Goal: Task Accomplishment & Management: Manage account settings

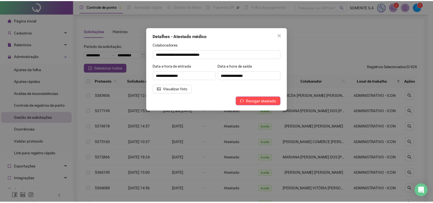
scroll to position [99, 0]
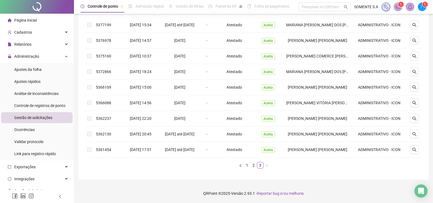
click at [31, 70] on span "Ajustes da folha" at bounding box center [27, 69] width 27 height 4
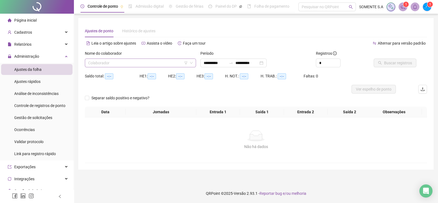
click at [137, 62] on input "search" at bounding box center [138, 63] width 100 height 8
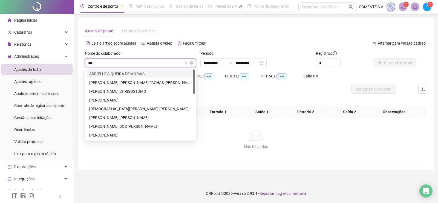
type input "****"
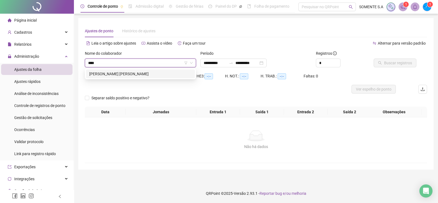
click at [134, 76] on div "[PERSON_NAME] [PERSON_NAME]" at bounding box center [140, 74] width 102 height 6
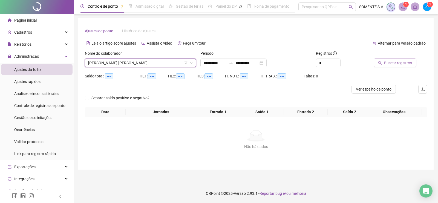
click at [382, 62] on icon "search" at bounding box center [380, 63] width 4 height 4
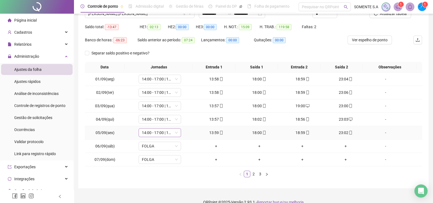
scroll to position [57, 0]
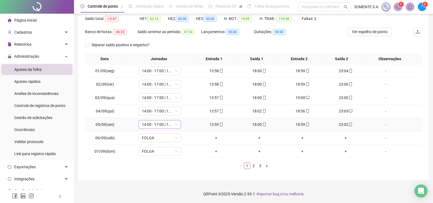
click at [149, 123] on span "14:00 - 17:00 | 18:00 - 23:00" at bounding box center [160, 124] width 36 height 8
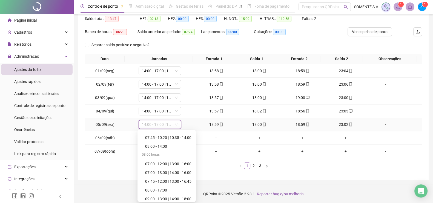
scroll to position [137, 0]
click at [169, 183] on div "11:00 - 14:00 | 15:00 - 20:00" at bounding box center [168, 183] width 46 height 6
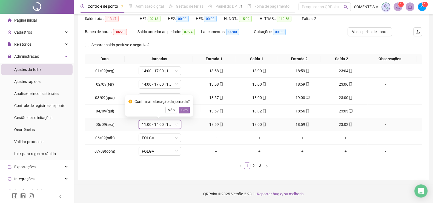
click at [183, 110] on span "Sim" at bounding box center [184, 110] width 6 height 6
click at [160, 125] on span "11:00 - 14:00 | 15:00 - 20:00" at bounding box center [160, 124] width 36 height 8
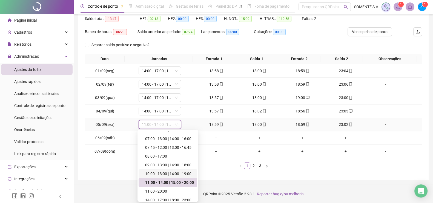
scroll to position [171, 0]
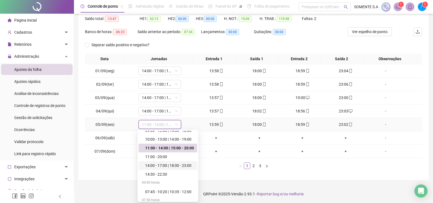
click at [172, 167] on div "14:00 - 17:00 | 18:00 - 23:00" at bounding box center [169, 166] width 49 height 6
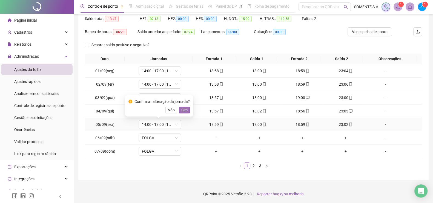
click at [184, 112] on span "Sim" at bounding box center [184, 110] width 6 height 6
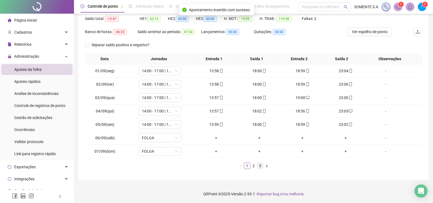
click at [260, 165] on link "3" at bounding box center [260, 166] width 6 height 6
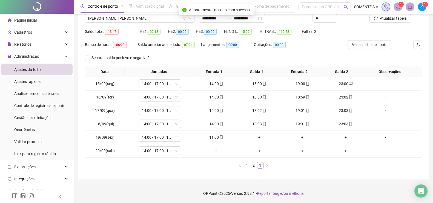
scroll to position [44, 0]
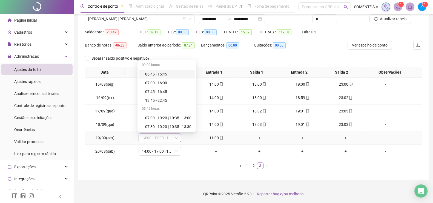
click at [160, 139] on span "14:00 - 17:00 | 18:00 - 23:00" at bounding box center [160, 138] width 36 height 8
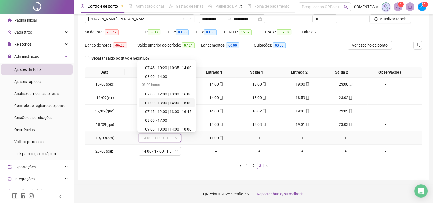
scroll to position [137, 0]
click at [160, 113] on div "11:00 - 14:00 | 15:00 - 20:00" at bounding box center [168, 113] width 46 height 6
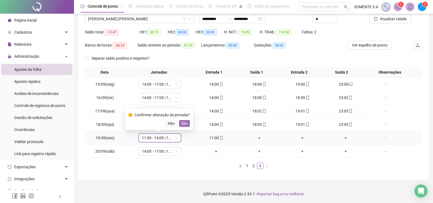
click at [183, 123] on span "Sim" at bounding box center [184, 123] width 6 height 6
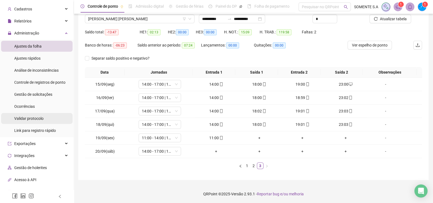
scroll to position [34, 0]
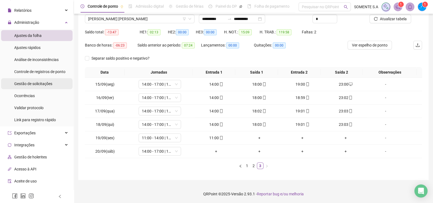
click at [37, 83] on span "Gestão de solicitações" at bounding box center [33, 84] width 38 height 4
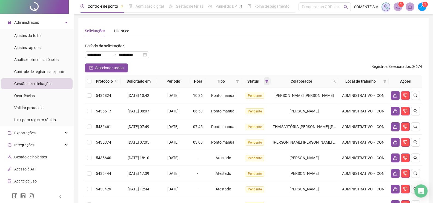
click at [267, 81] on icon "filter" at bounding box center [266, 81] width 3 height 3
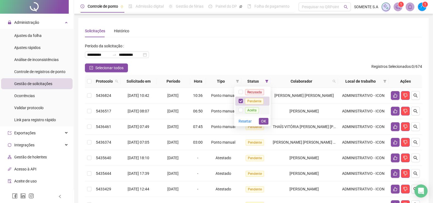
click at [247, 109] on span "Aceita" at bounding box center [252, 110] width 14 height 6
click at [243, 103] on label at bounding box center [240, 101] width 4 height 6
click at [248, 100] on span "Pendente" at bounding box center [254, 101] width 18 height 6
click at [248, 101] on span "Pendente" at bounding box center [254, 101] width 18 height 6
click at [262, 119] on span "OK" at bounding box center [263, 121] width 5 height 6
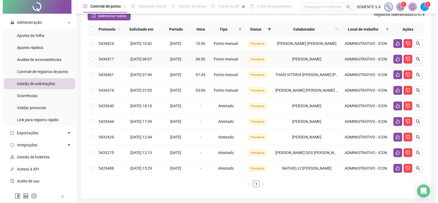
scroll to position [68, 0]
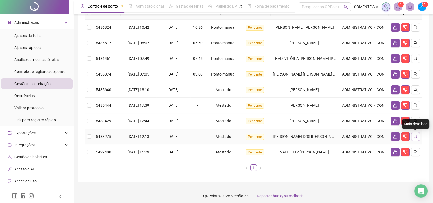
click at [416, 137] on icon "search" at bounding box center [415, 137] width 4 height 4
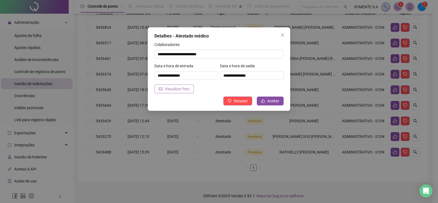
click at [169, 93] on div "**********" at bounding box center [219, 68] width 142 height 83
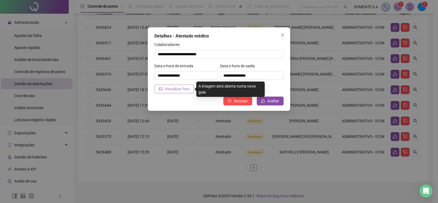
click at [171, 91] on span "Visualizar foto" at bounding box center [177, 89] width 25 height 6
